Goal: Task Accomplishment & Management: Use online tool/utility

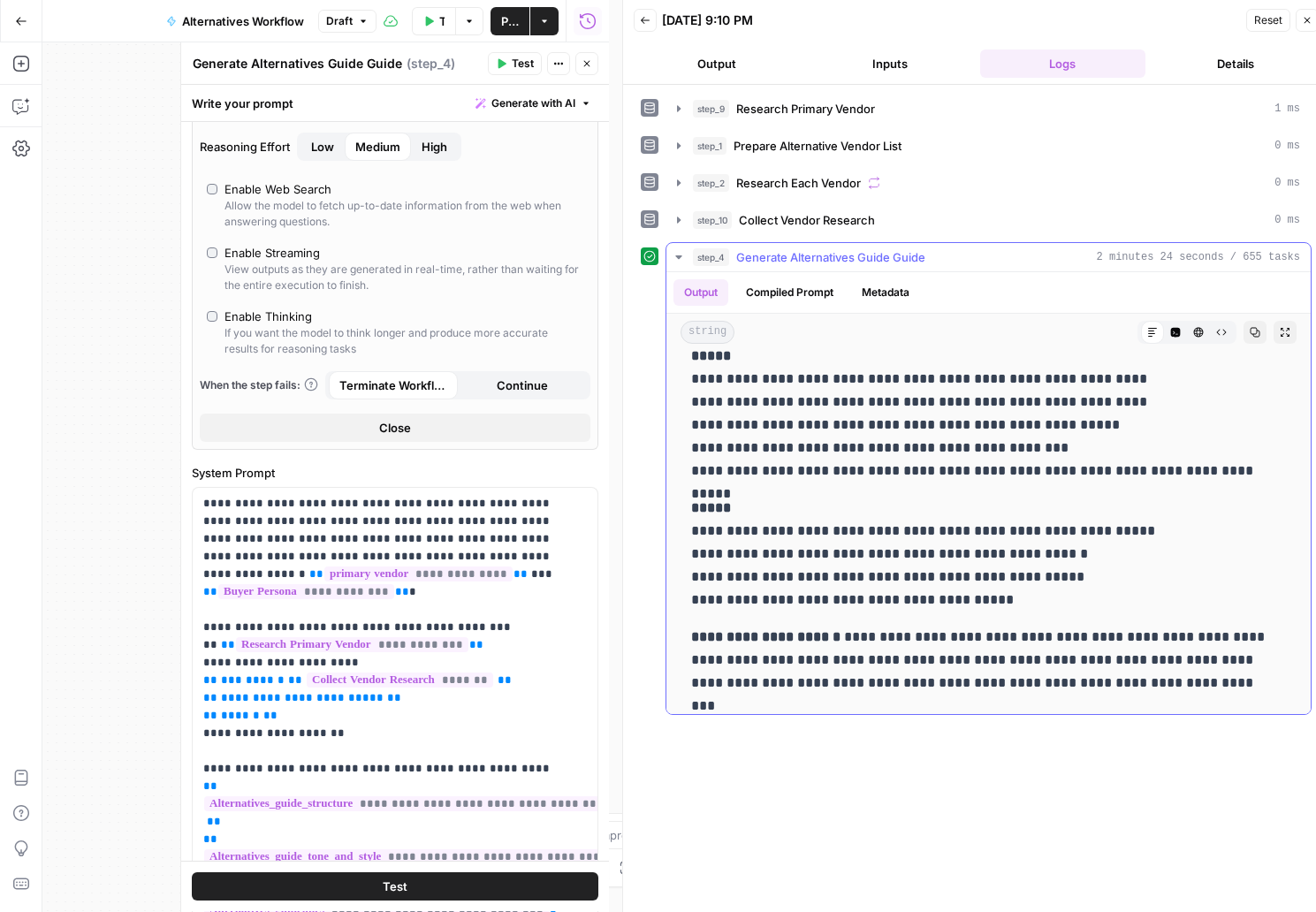
scroll to position [8347, 0]
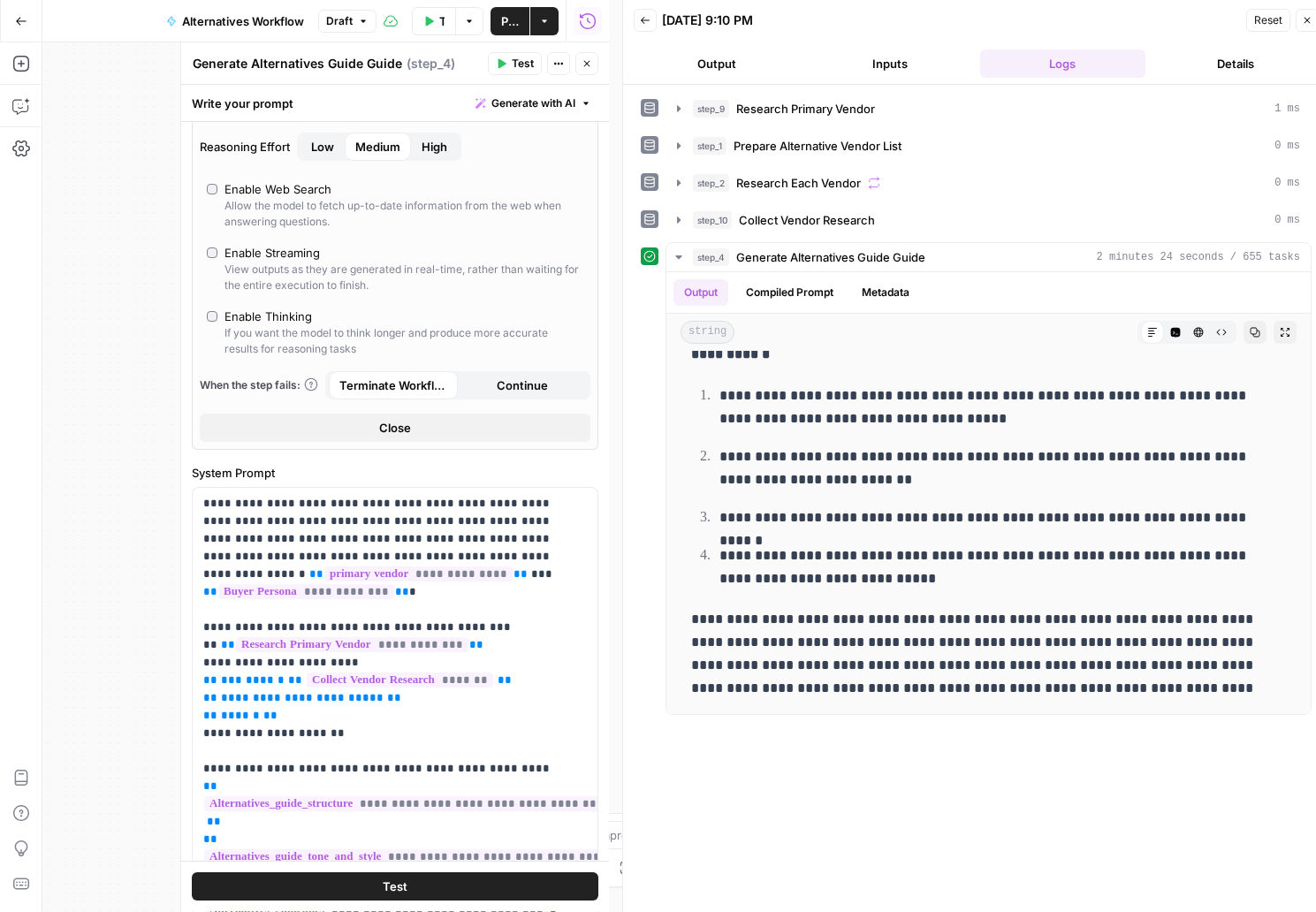
click at [351, 22] on span "Draft" at bounding box center [339, 21] width 27 height 16
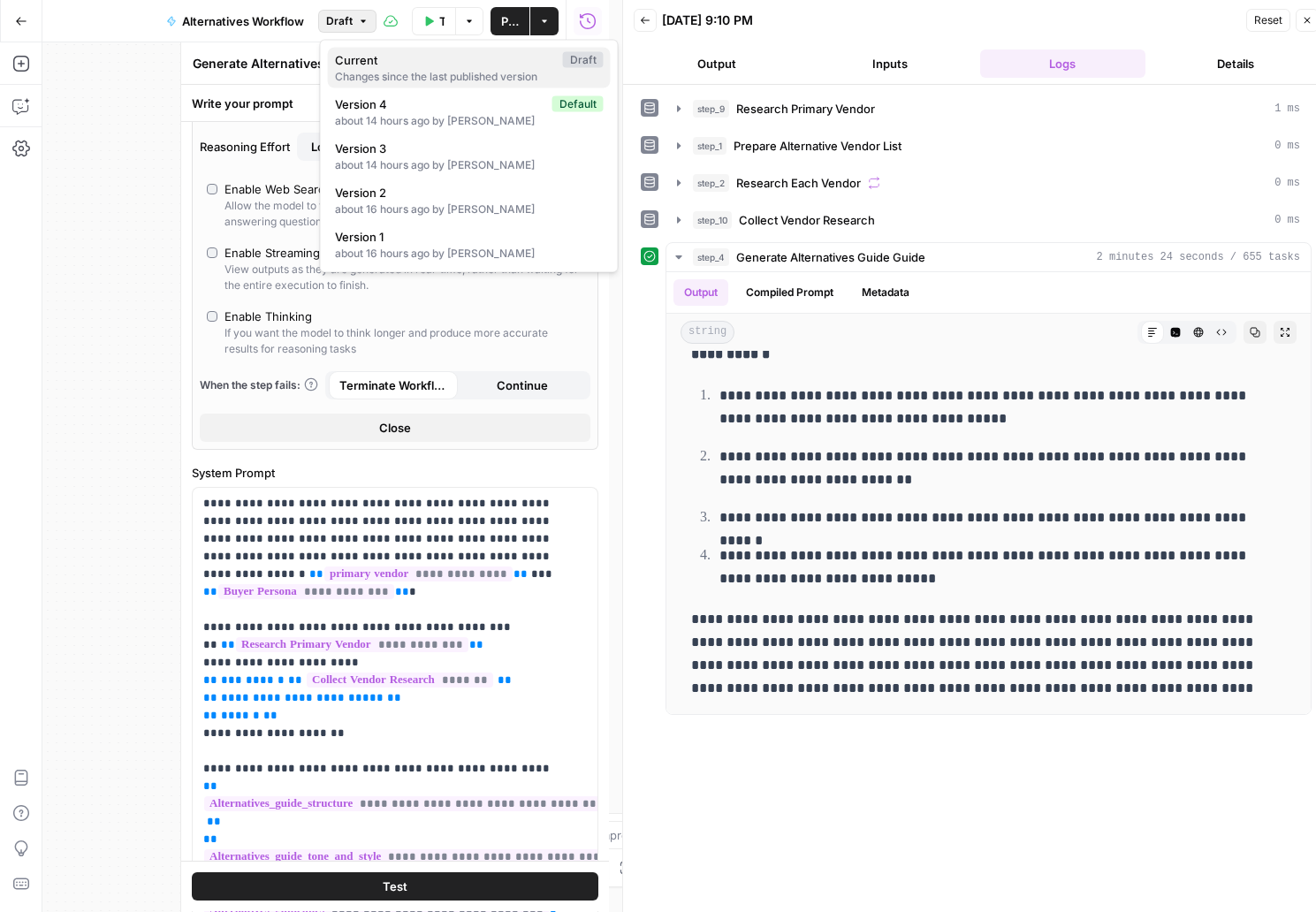
click at [355, 76] on div "Changes since the last published version" at bounding box center [469, 77] width 268 height 16
click at [355, 22] on button "Draft" at bounding box center [347, 21] width 58 height 23
click at [351, 100] on span "Version 4" at bounding box center [440, 104] width 210 height 18
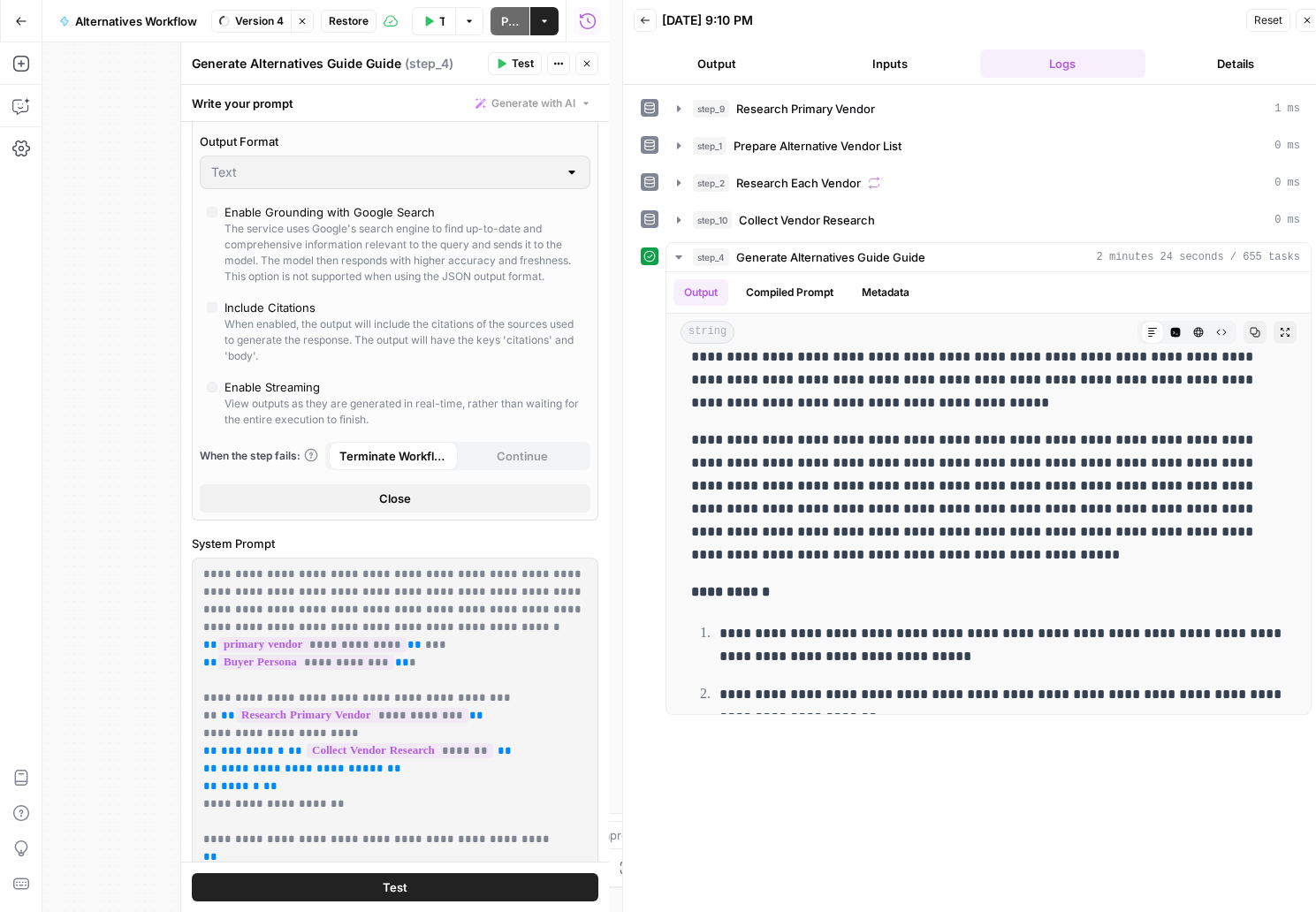
type input "Gemini 2.5 Pro"
type input "***"
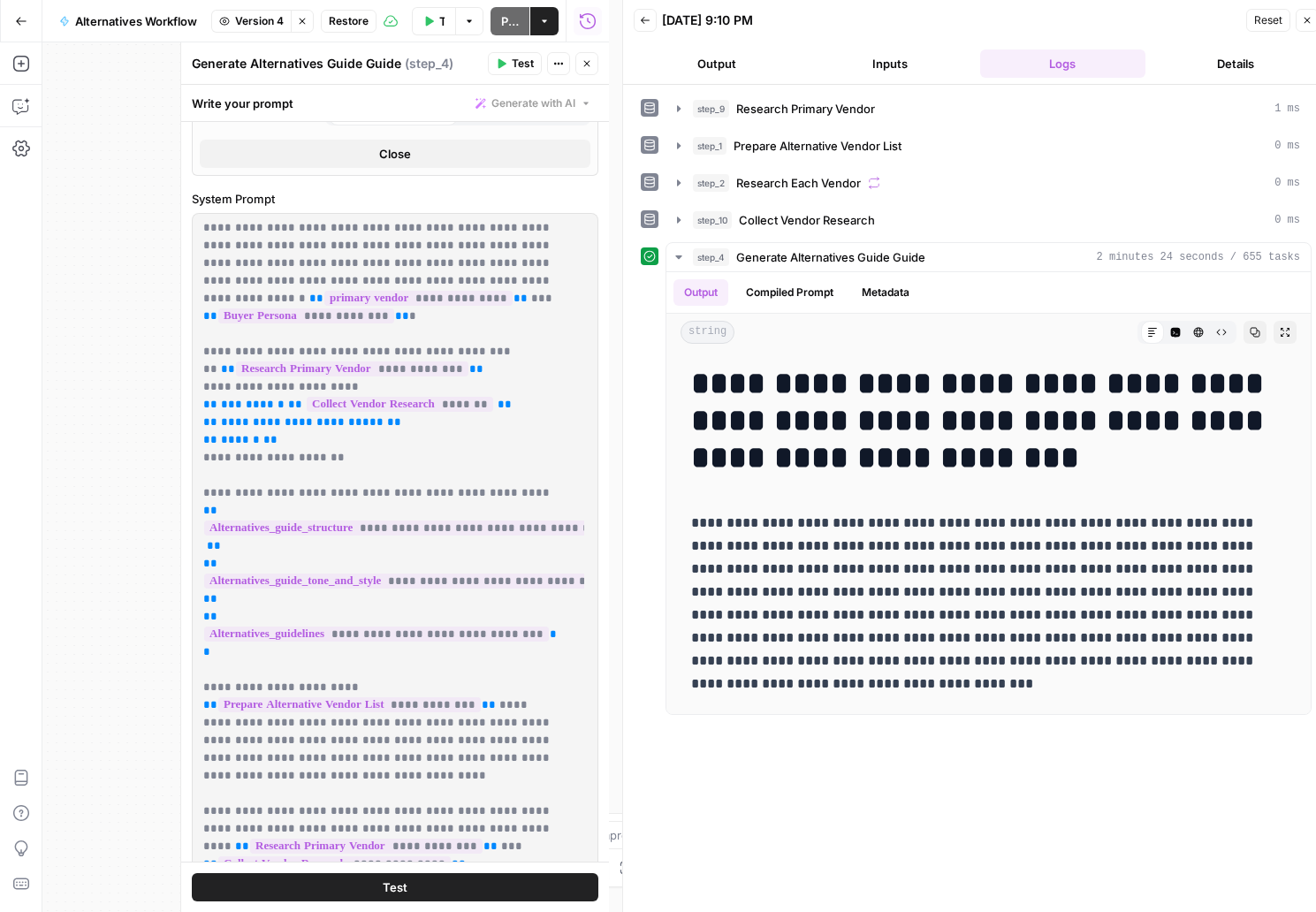
scroll to position [0, 0]
click at [329, 17] on span "Restore" at bounding box center [348, 21] width 39 height 16
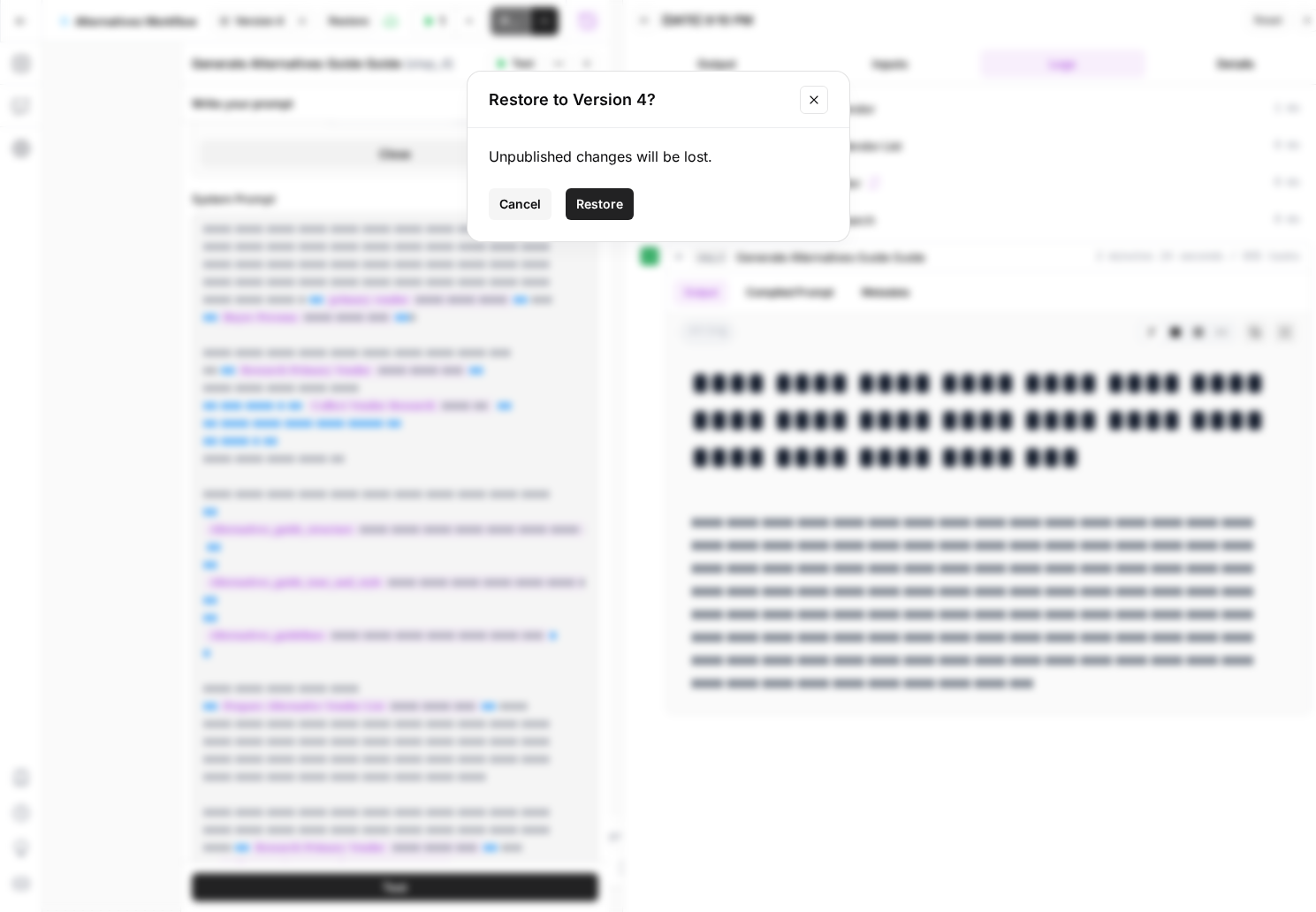
click at [601, 206] on span "Restore" at bounding box center [600, 204] width 47 height 18
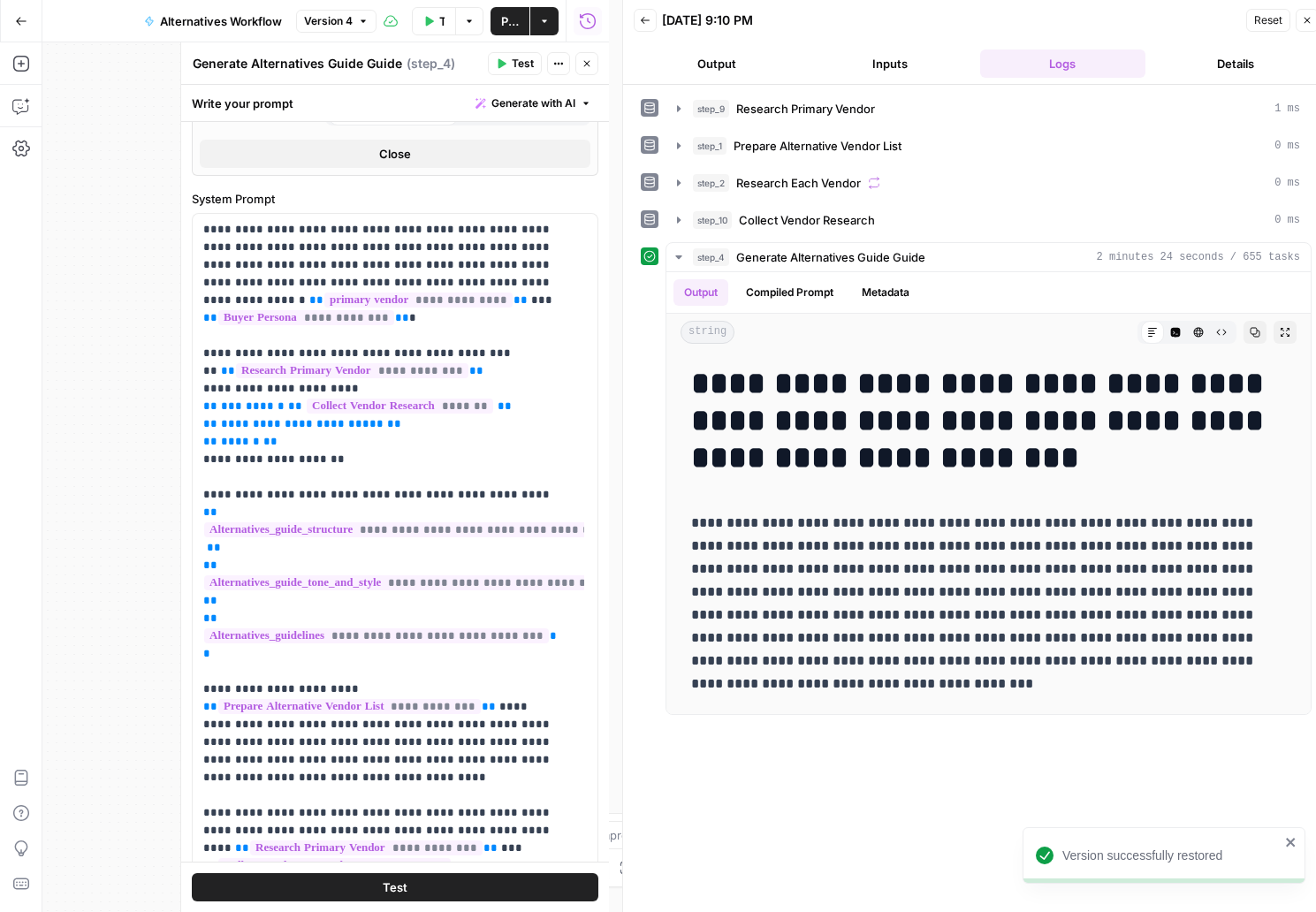
click at [435, 22] on button "Test Workflow" at bounding box center [433, 21] width 44 height 28
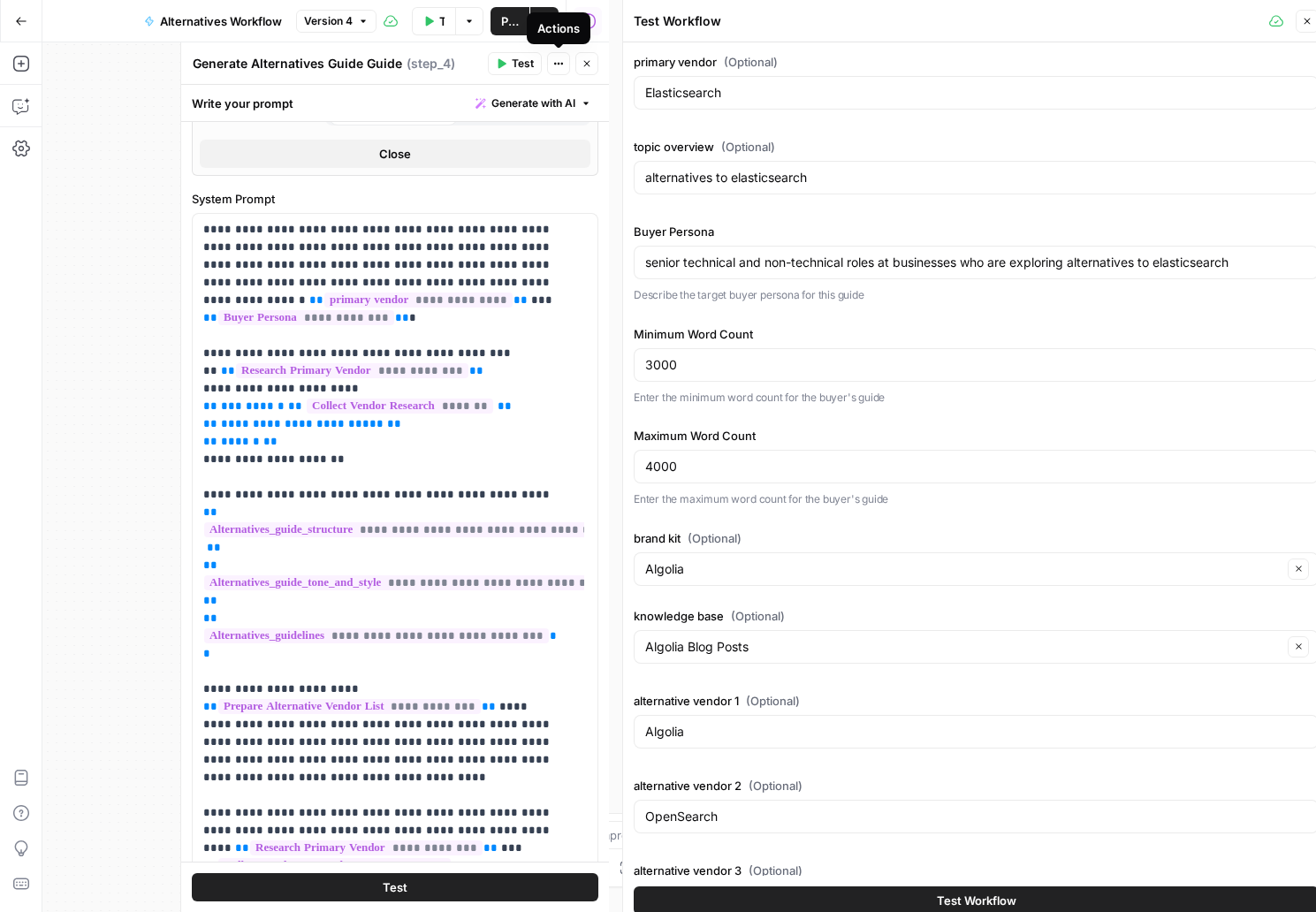
click at [514, 66] on span "Test" at bounding box center [523, 64] width 22 height 16
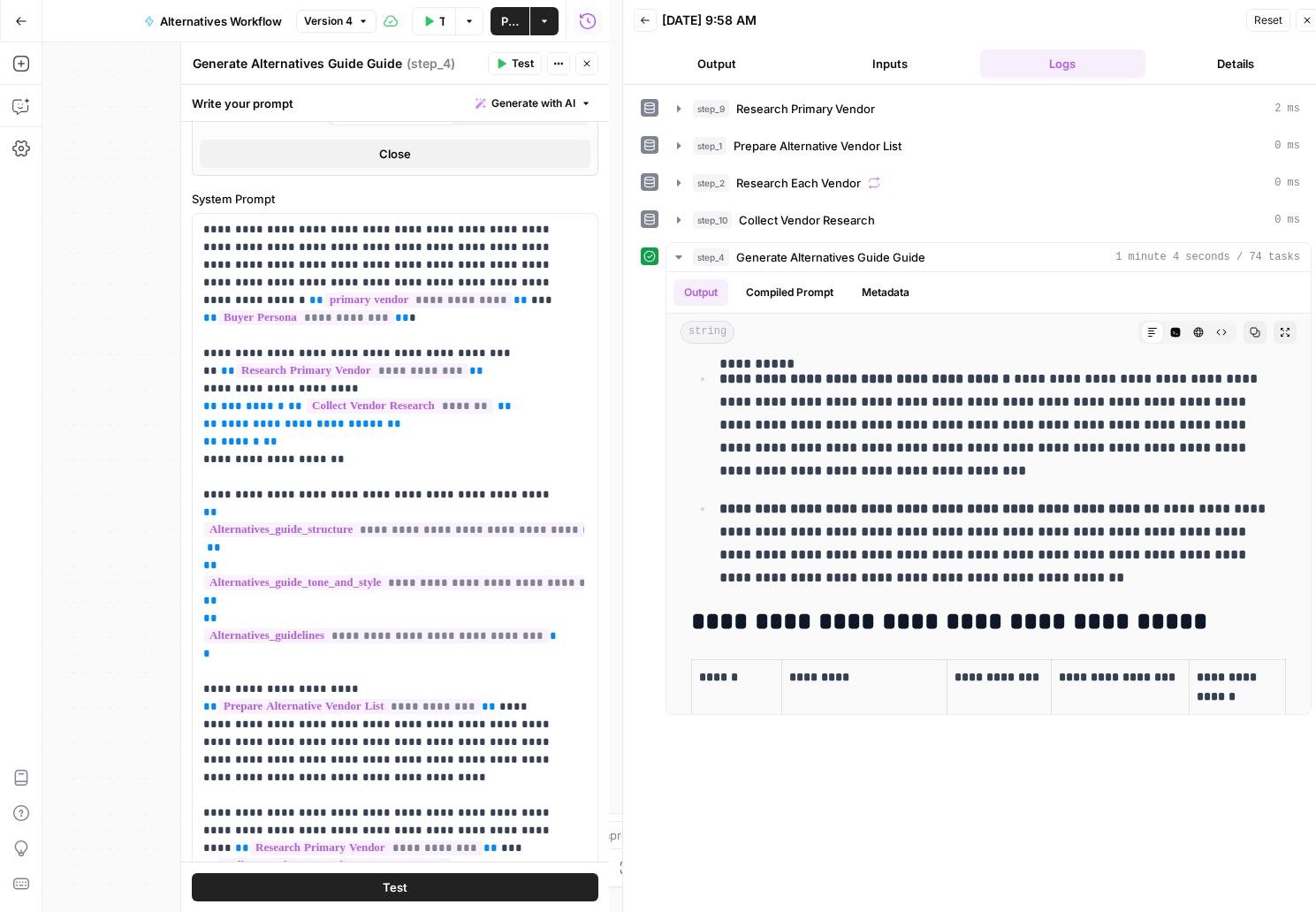
scroll to position [3192, 0]
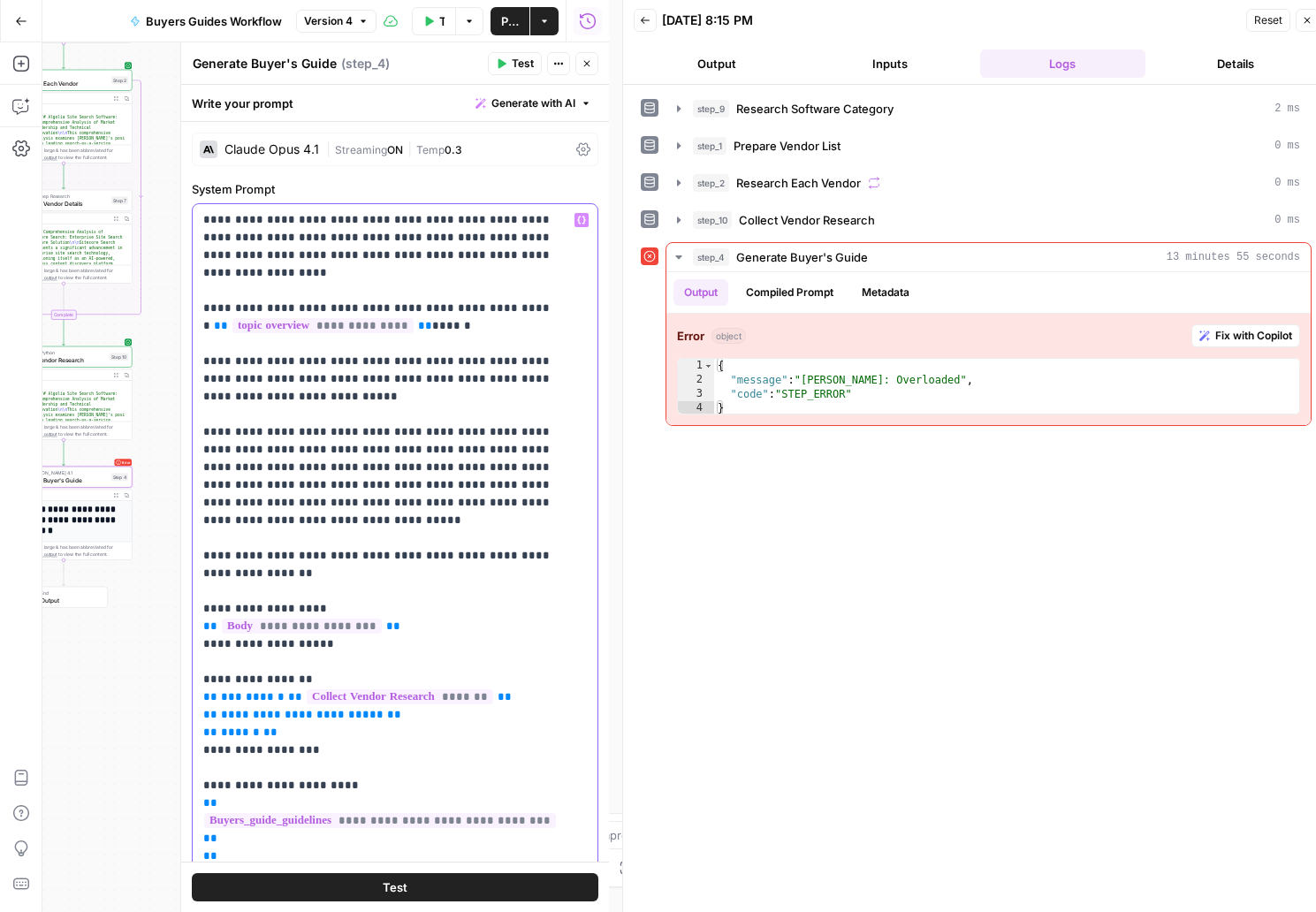
click at [407, 467] on p "**********" at bounding box center [381, 803] width 357 height 1184
click at [359, 887] on button "Test" at bounding box center [395, 886] width 407 height 28
